Goal: Task Accomplishment & Management: Use online tool/utility

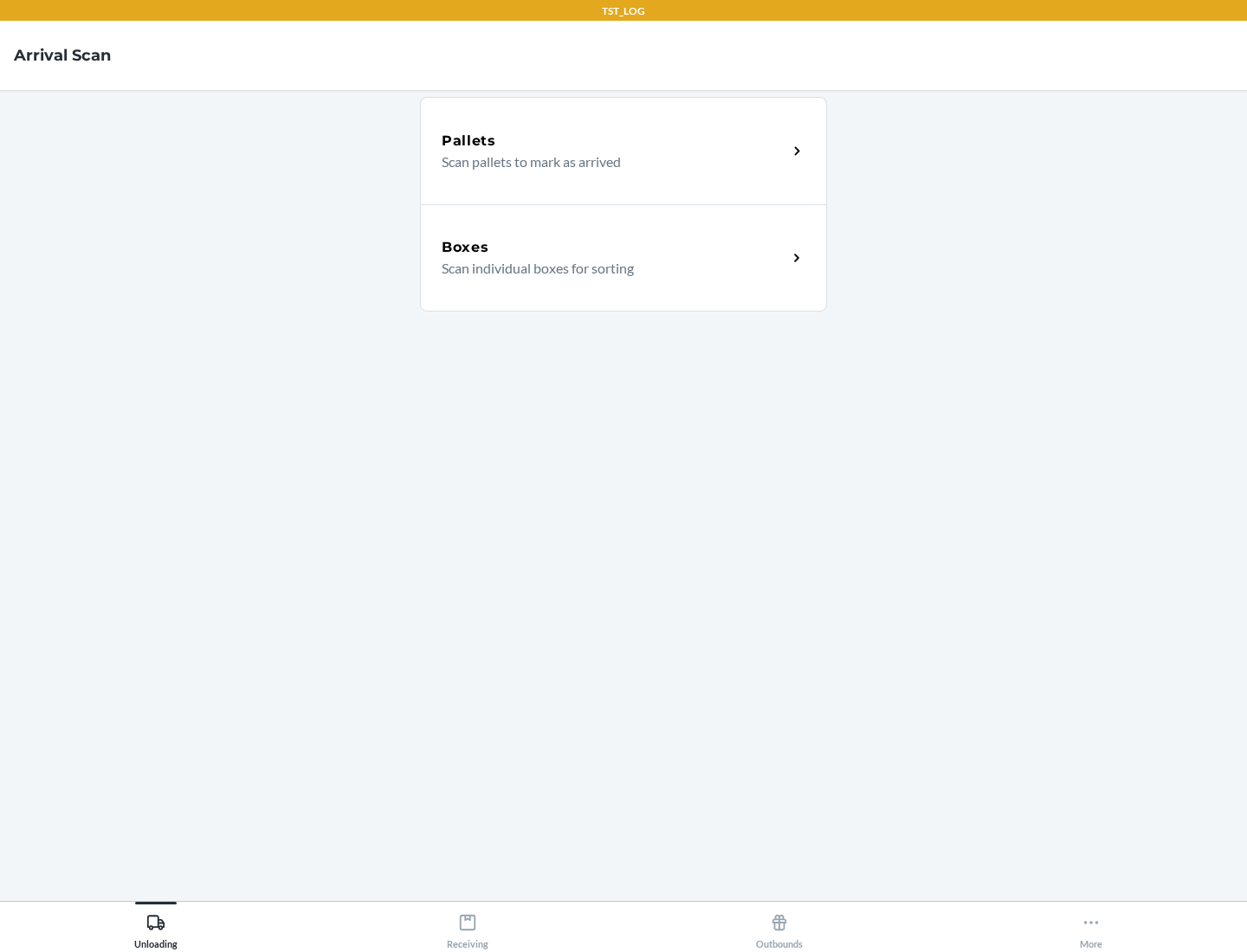
click at [614, 248] on div "Boxes" at bounding box center [614, 247] width 345 height 21
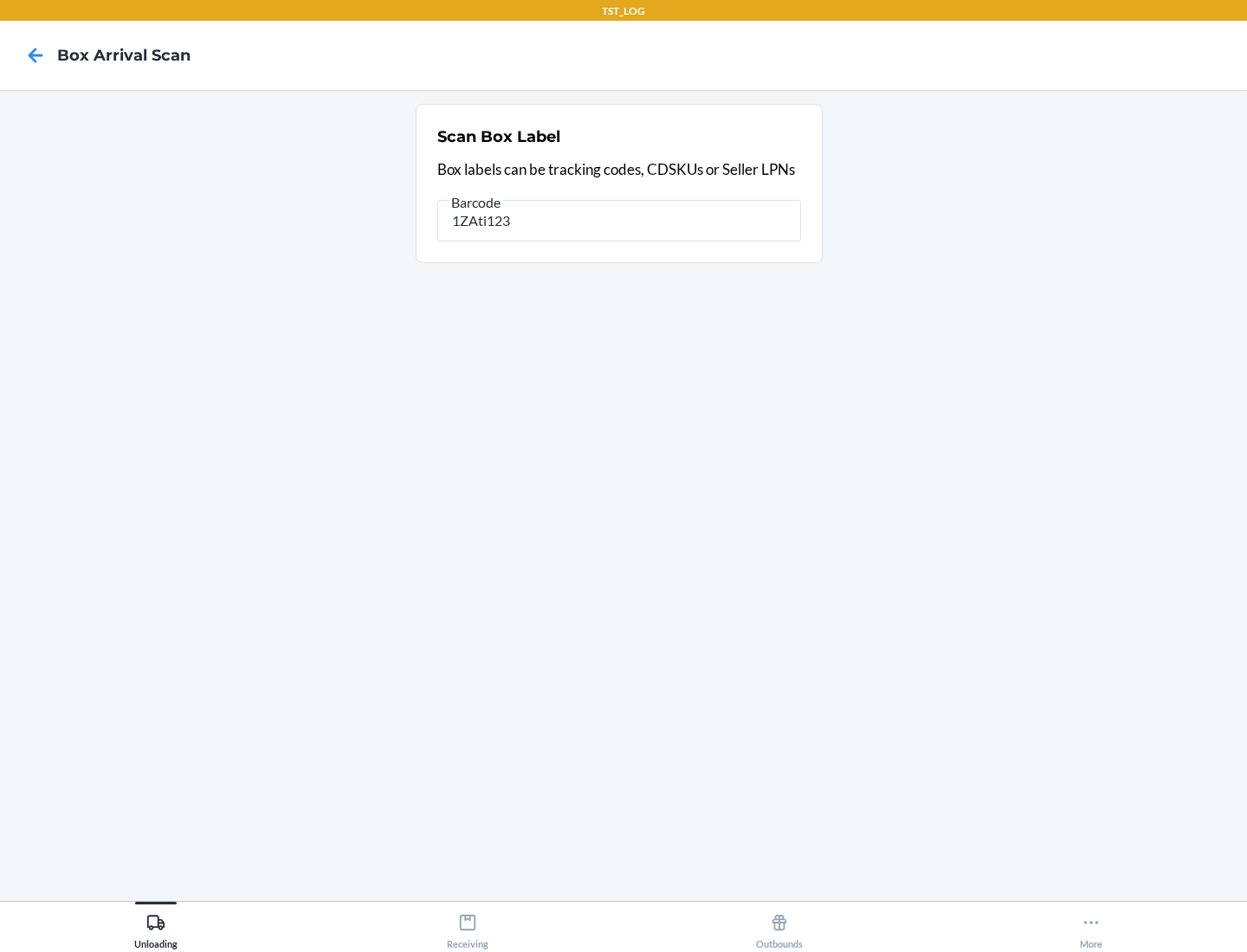
type input "1ZAti123"
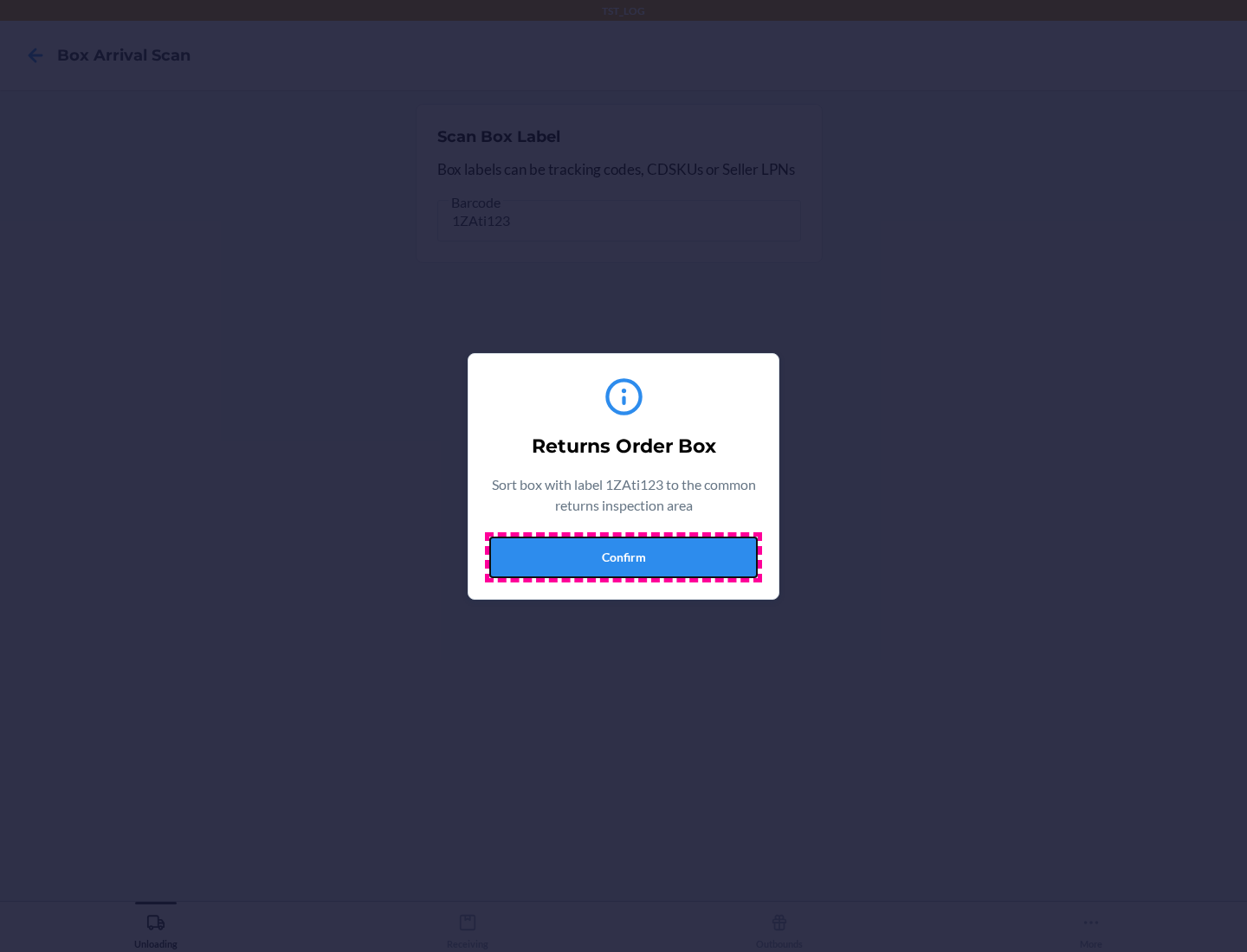
click at [624, 557] on button "Confirm" at bounding box center [624, 558] width 269 height 41
